Goal: Task Accomplishment & Management: Use online tool/utility

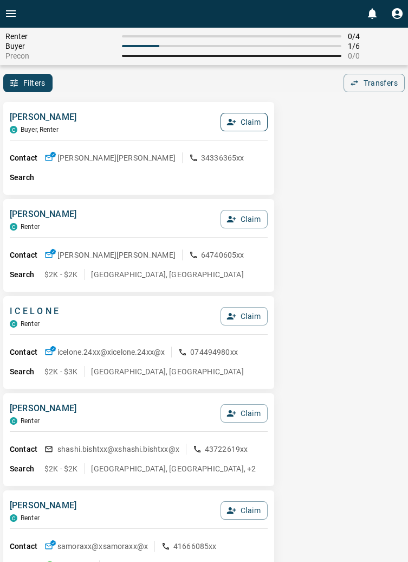
click at [254, 121] on button "Claim" at bounding box center [244, 122] width 47 height 18
click at [247, 123] on button "Confirm Claim" at bounding box center [229, 122] width 78 height 18
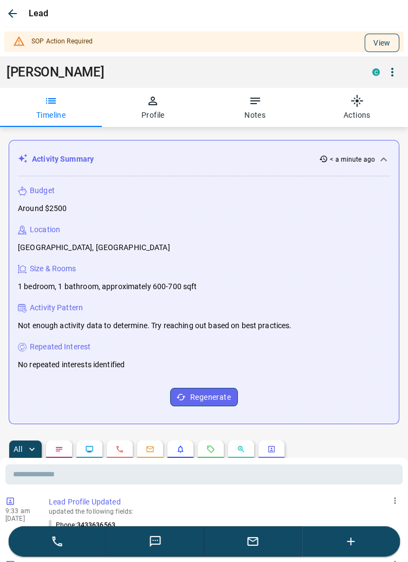
click at [385, 41] on button "View" at bounding box center [382, 43] width 35 height 18
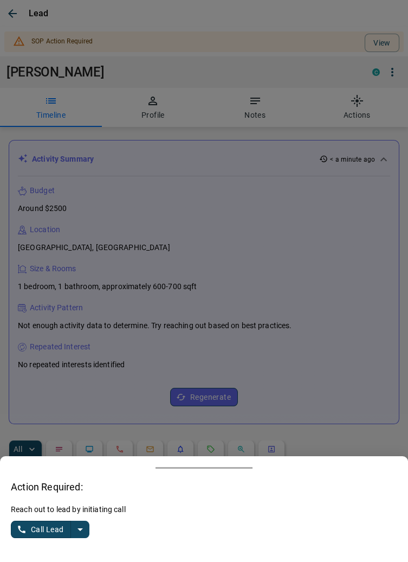
click at [85, 525] on icon "split button" at bounding box center [80, 529] width 13 height 13
click at [59, 504] on li "Log Manual Call" at bounding box center [51, 508] width 66 height 16
click at [36, 530] on button "Log Manual Call" at bounding box center [47, 529] width 72 height 17
click at [22, 528] on button "Yes" at bounding box center [22, 529] width 22 height 17
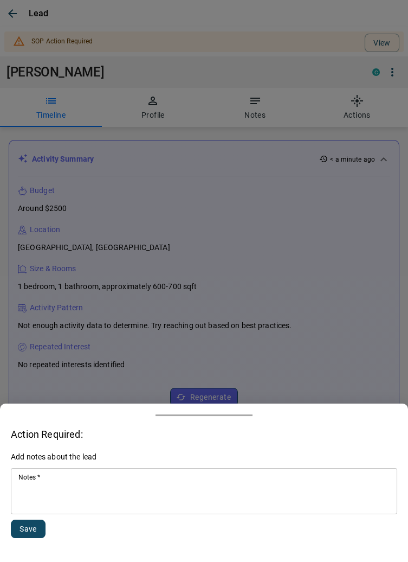
click at [78, 482] on textarea "Notes   *" at bounding box center [204, 491] width 372 height 37
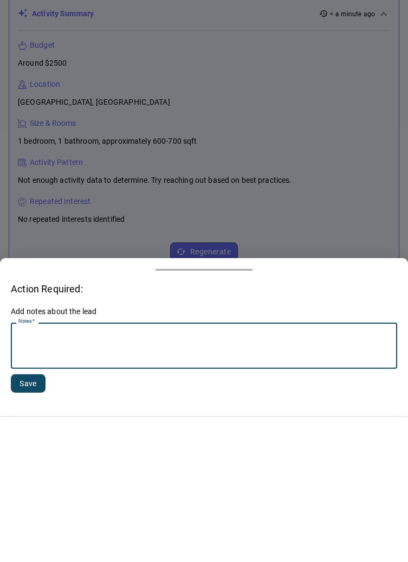
scroll to position [117, 0]
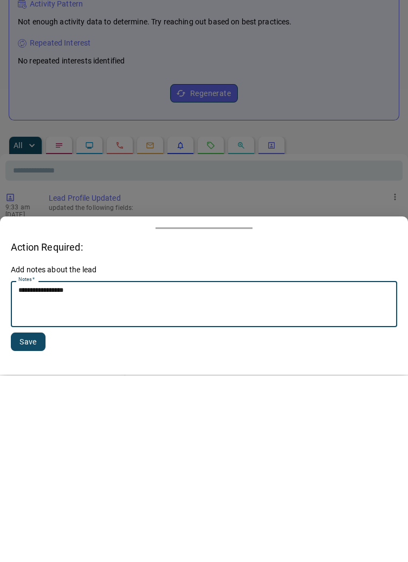
type textarea "**********"
click at [32, 526] on button "Save" at bounding box center [28, 529] width 35 height 18
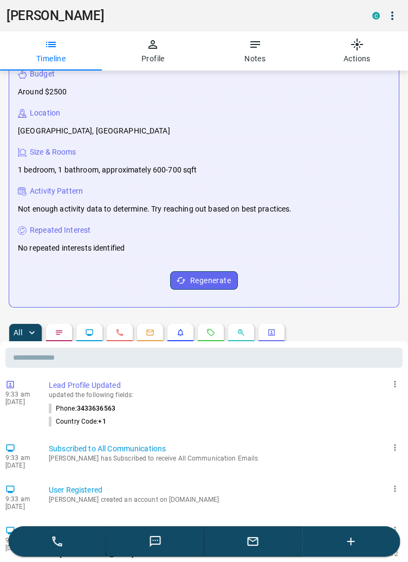
scroll to position [0, 0]
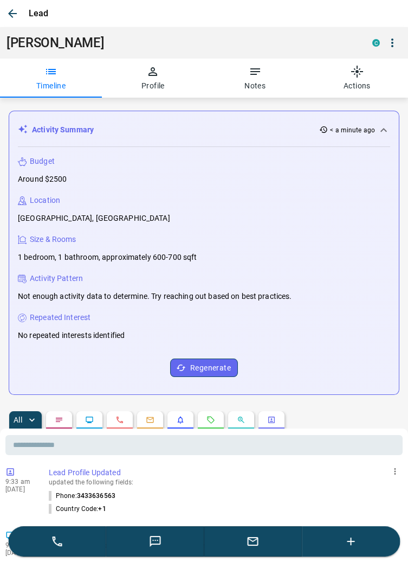
click at [15, 13] on icon "button" at bounding box center [12, 13] width 9 height 9
